Goal: Task Accomplishment & Management: Complete application form

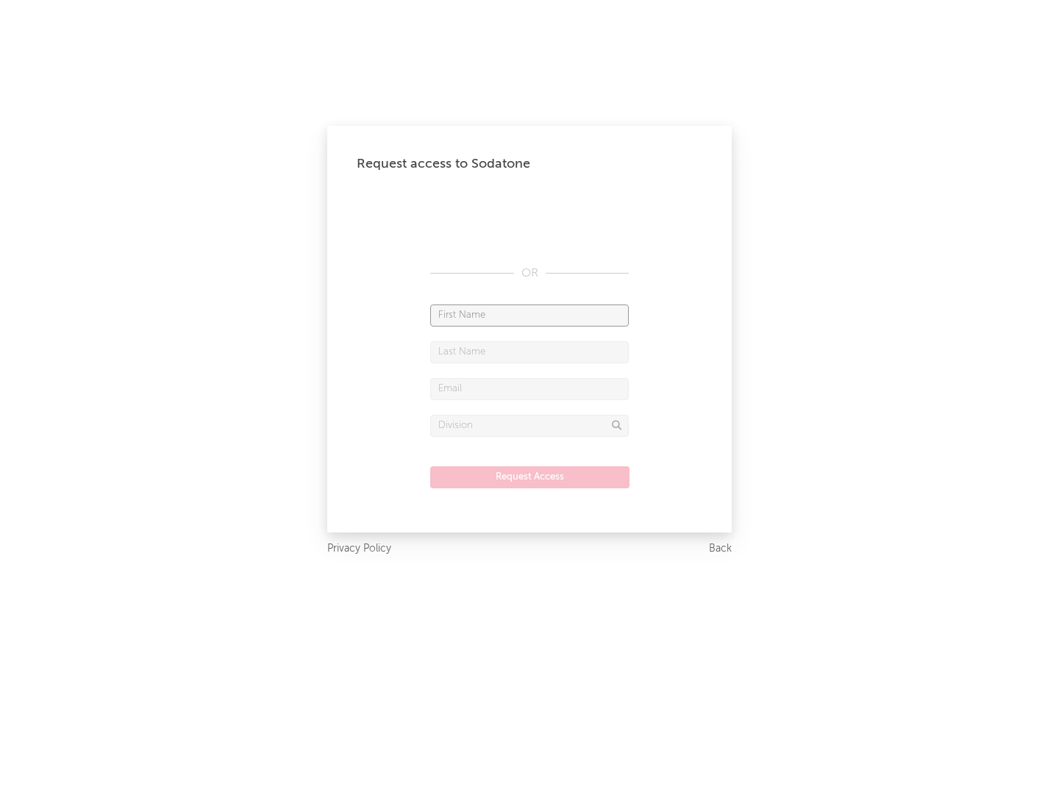
click at [529, 315] on input "text" at bounding box center [529, 315] width 198 height 22
type input "[PERSON_NAME]"
click at [529, 351] on input "text" at bounding box center [529, 352] width 198 height 22
type input "[PERSON_NAME]"
click at [529, 388] on input "text" at bounding box center [529, 389] width 198 height 22
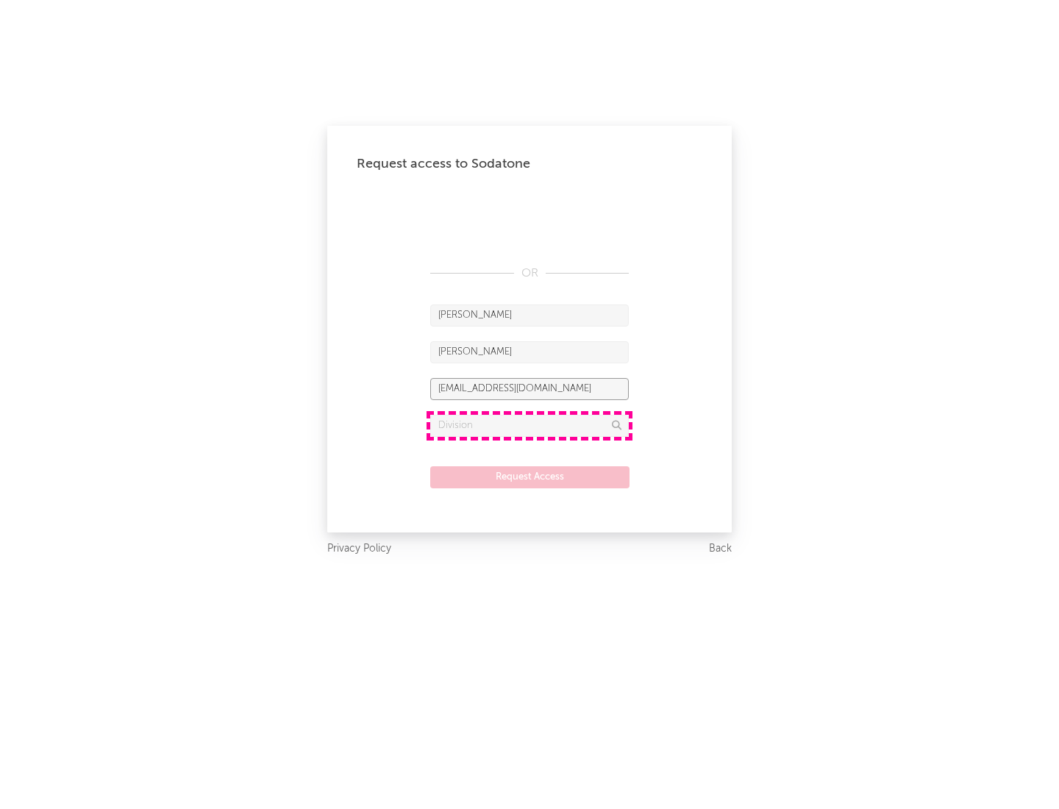
type input "[EMAIL_ADDRESS][DOMAIN_NAME]"
click at [529, 425] on input "text" at bounding box center [529, 426] width 198 height 22
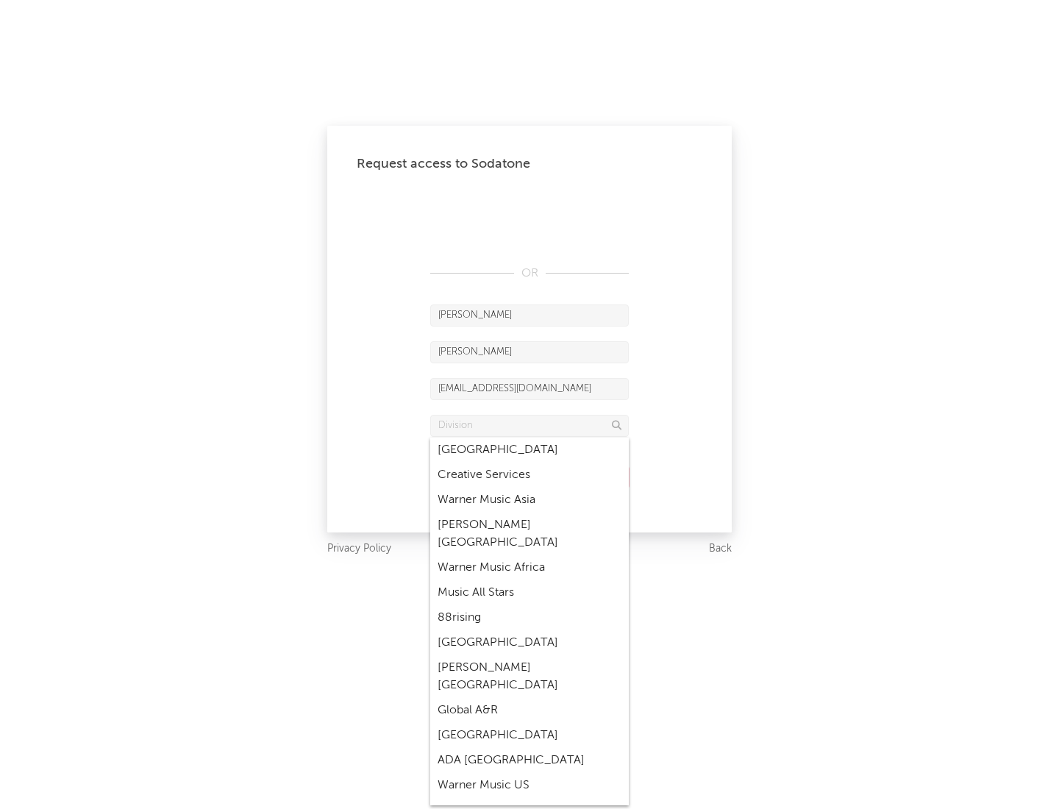
click at [529, 580] on div "Music All Stars" at bounding box center [529, 592] width 198 height 25
type input "Music All Stars"
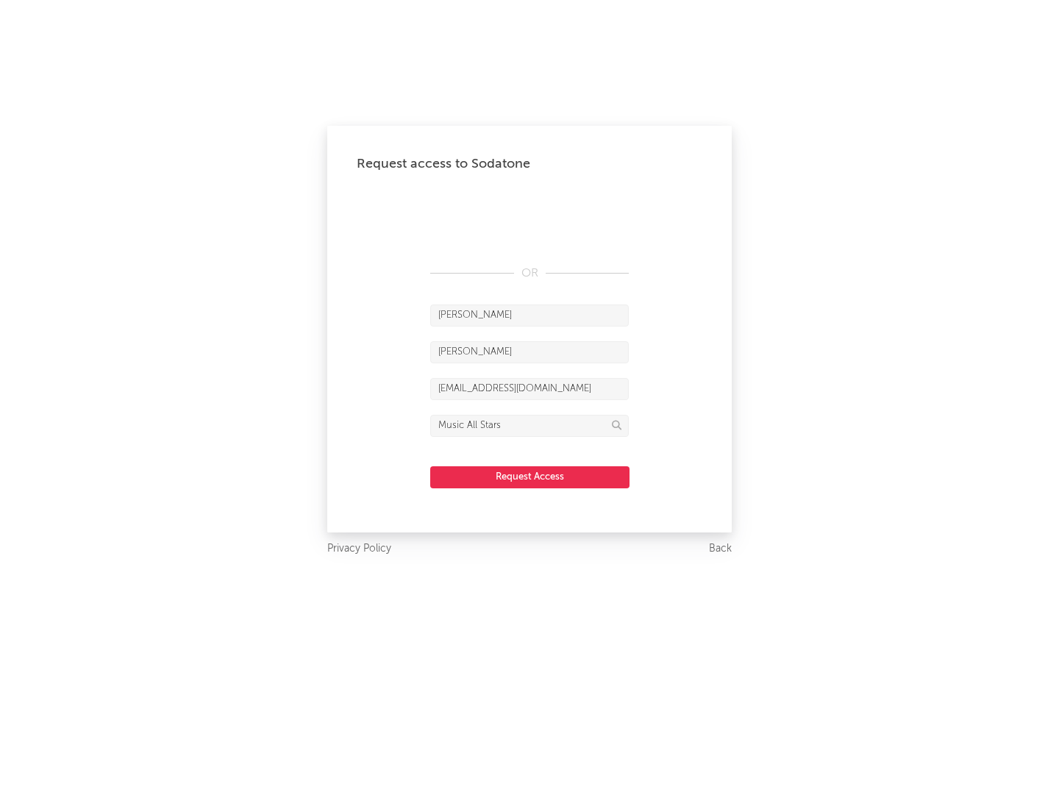
click at [529, 476] on button "Request Access" at bounding box center [529, 477] width 199 height 22
